Goal: Navigation & Orientation: Find specific page/section

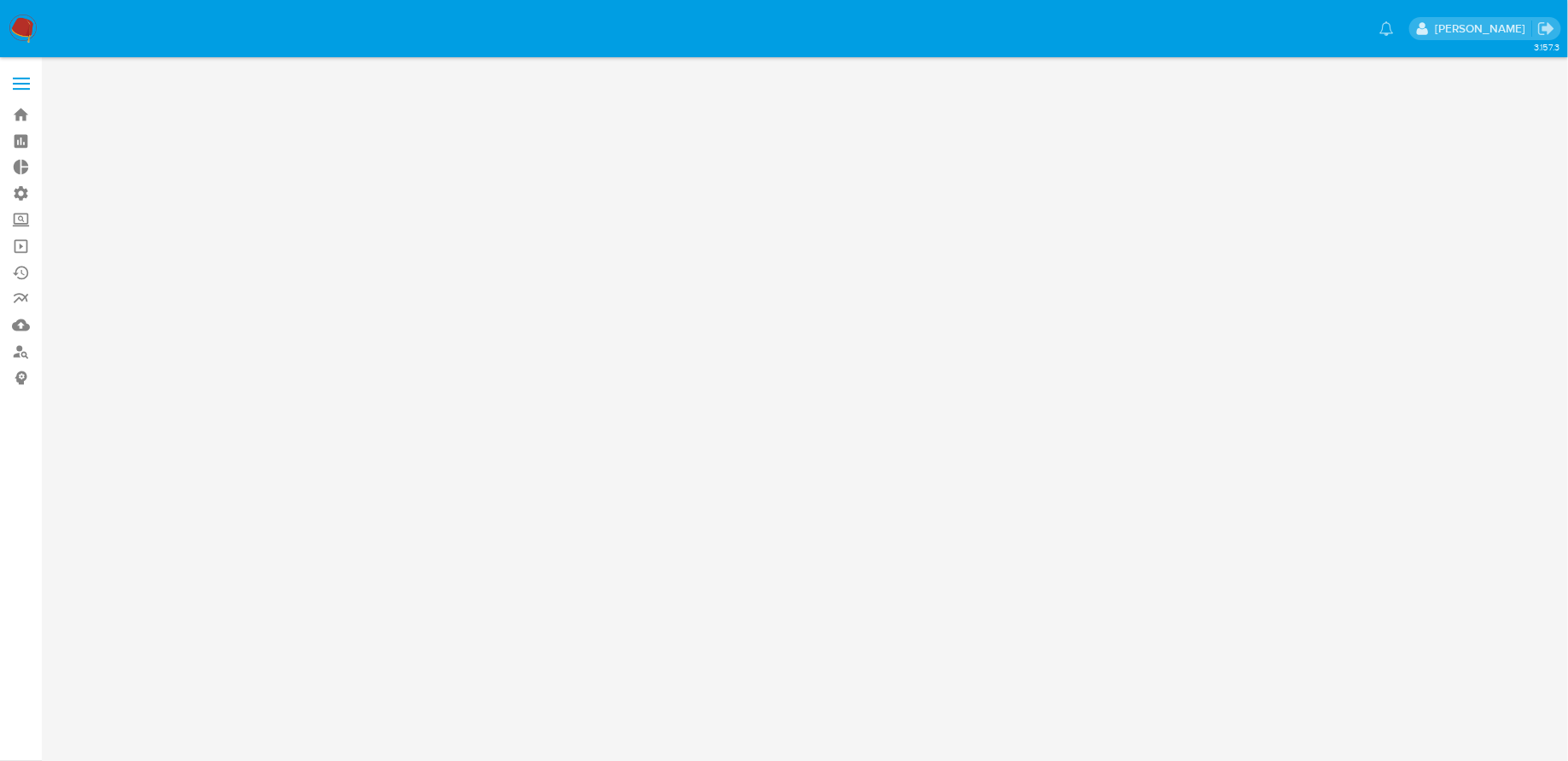
click at [22, 25] on img at bounding box center [23, 29] width 29 height 29
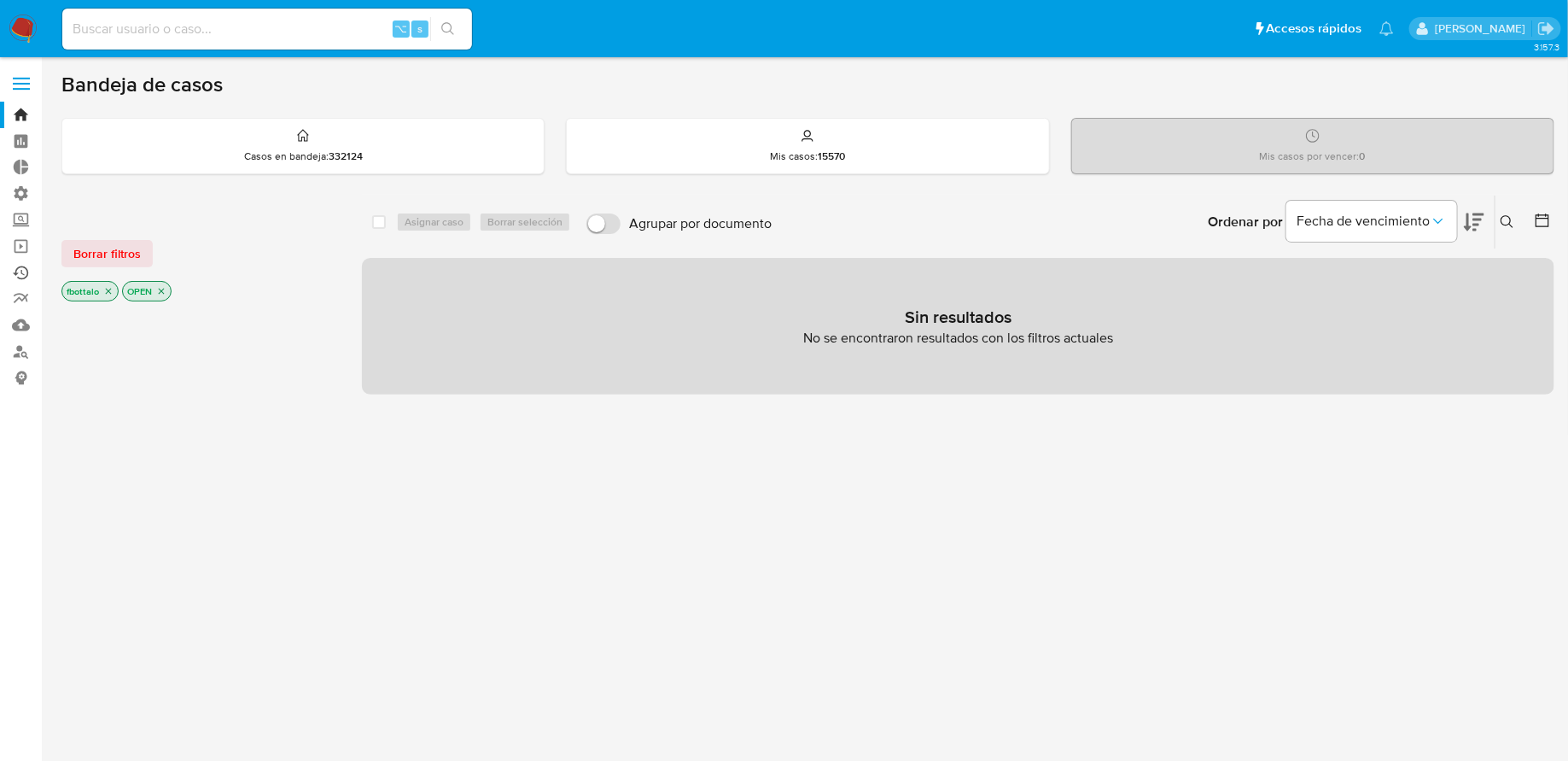
click at [26, 273] on link "Ejecuciones automáticas" at bounding box center [101, 272] width 203 height 26
